Goal: Task Accomplishment & Management: Complete application form

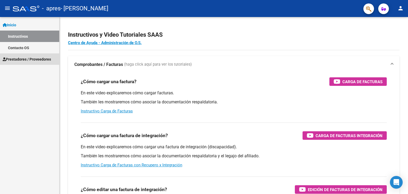
click at [39, 62] on span "Prestadores / Proveedores" at bounding box center [27, 59] width 48 height 6
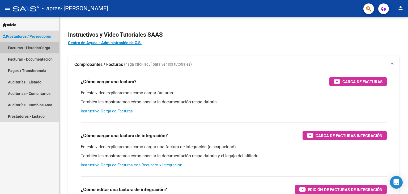
click at [43, 47] on link "Facturas - Listado/Carga" at bounding box center [29, 47] width 59 height 11
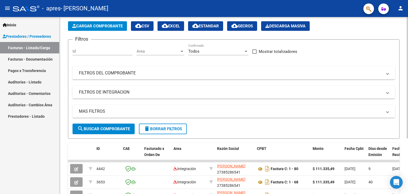
click at [408, 53] on div at bounding box center [407, 94] width 1 height 121
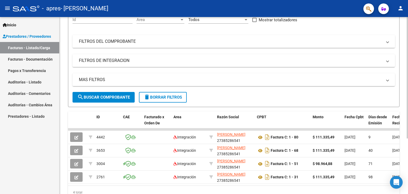
scroll to position [57, 0]
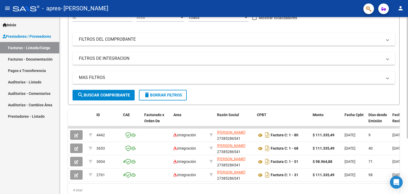
click at [408, 71] on div at bounding box center [407, 118] width 1 height 121
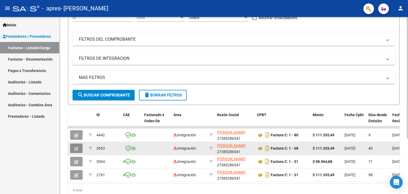
click at [78, 147] on icon "button" at bounding box center [76, 149] width 4 height 4
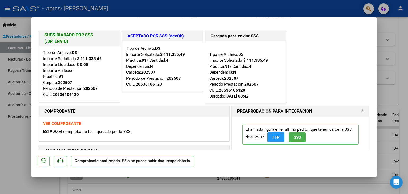
click at [11, 158] on div at bounding box center [204, 97] width 408 height 194
type input "$ 0,00"
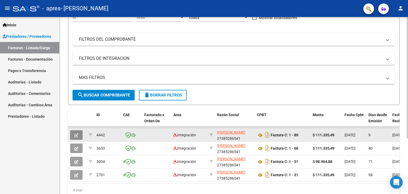
click at [76, 133] on icon "button" at bounding box center [76, 135] width 4 height 4
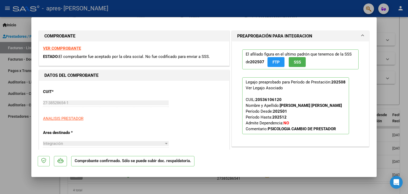
click at [8, 150] on div at bounding box center [204, 97] width 408 height 194
type input "$ 0,00"
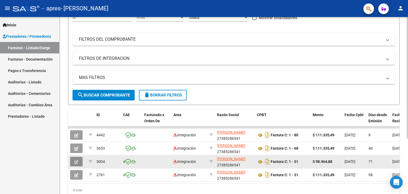
click at [74, 163] on button "button" at bounding box center [76, 162] width 12 height 10
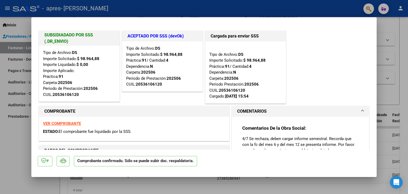
click at [13, 141] on div at bounding box center [204, 97] width 408 height 194
type input "$ 0,00"
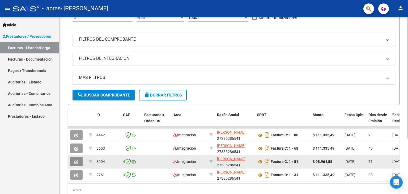
click at [77, 160] on icon "button" at bounding box center [76, 162] width 4 height 4
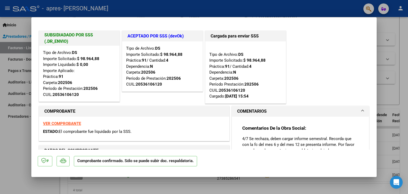
click at [12, 147] on div at bounding box center [204, 97] width 408 height 194
type input "$ 0,00"
